Goal: Task Accomplishment & Management: Use online tool/utility

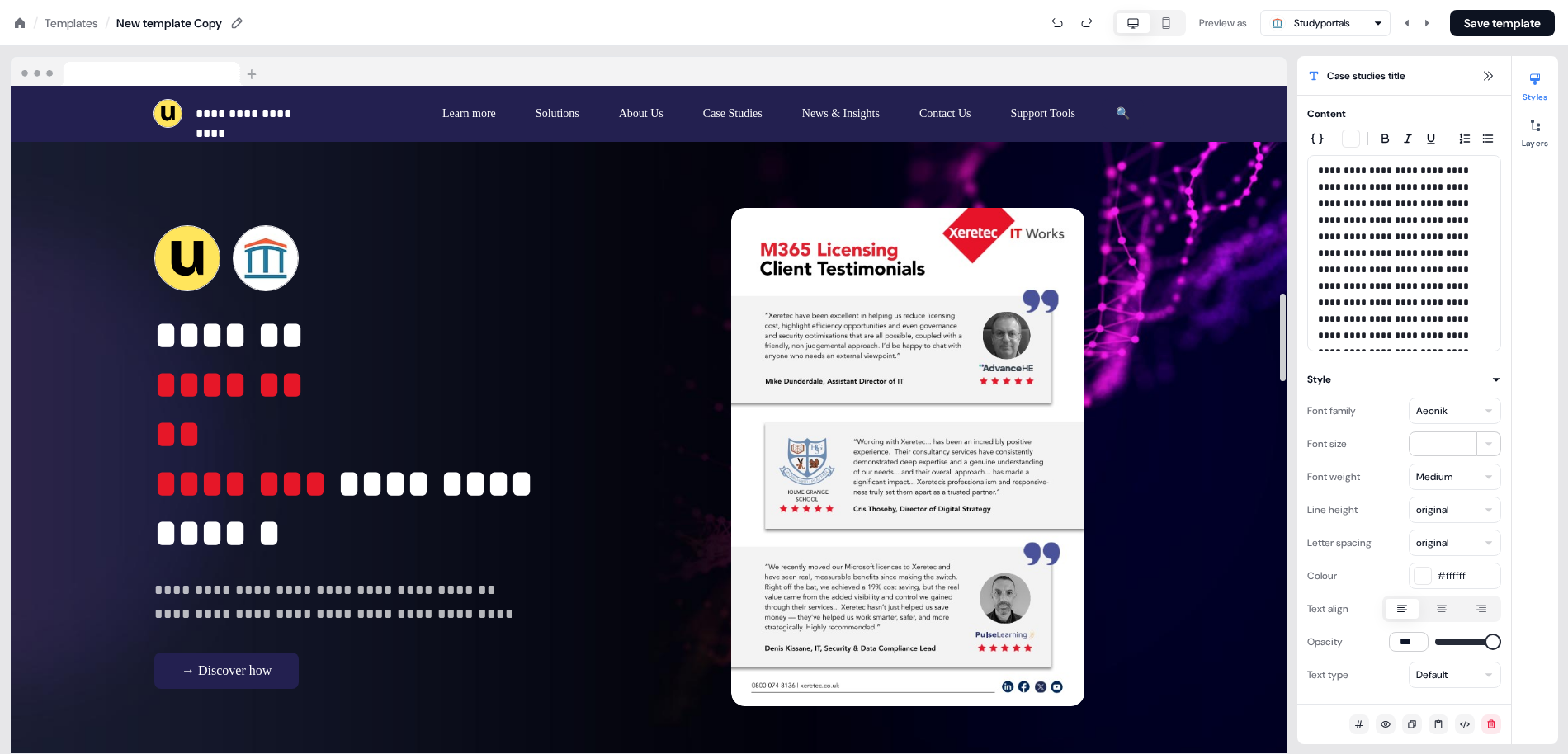
scroll to position [1572, 0]
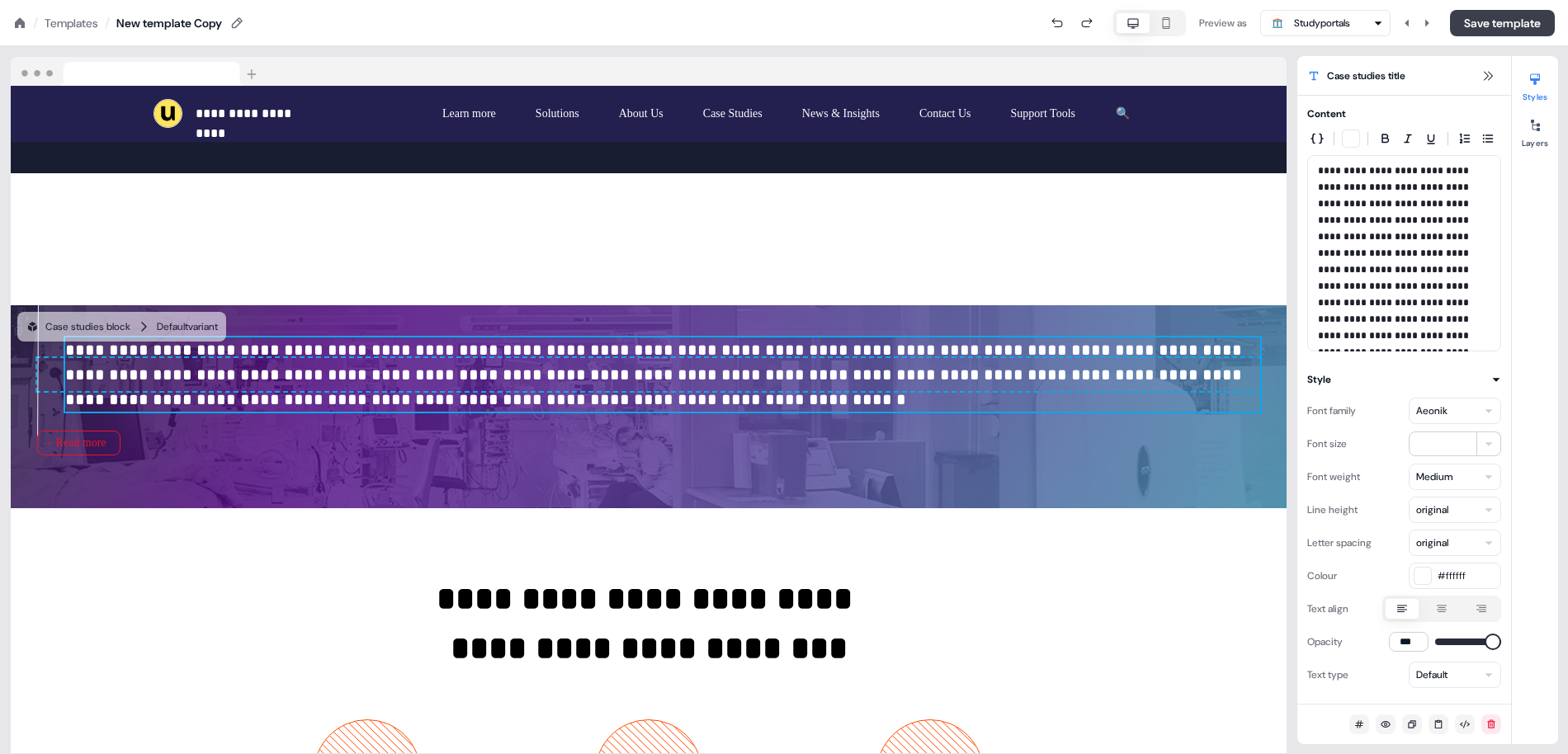
click at [1491, 18] on button "Save template" at bounding box center [1502, 23] width 105 height 27
